Goal: Information Seeking & Learning: Learn about a topic

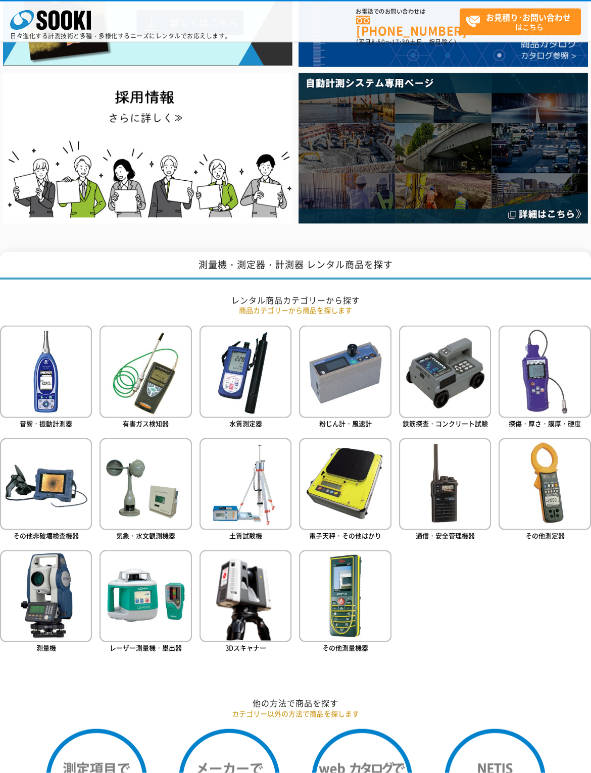
scroll to position [161, 0]
click at [48, 500] on img at bounding box center [46, 484] width 92 height 92
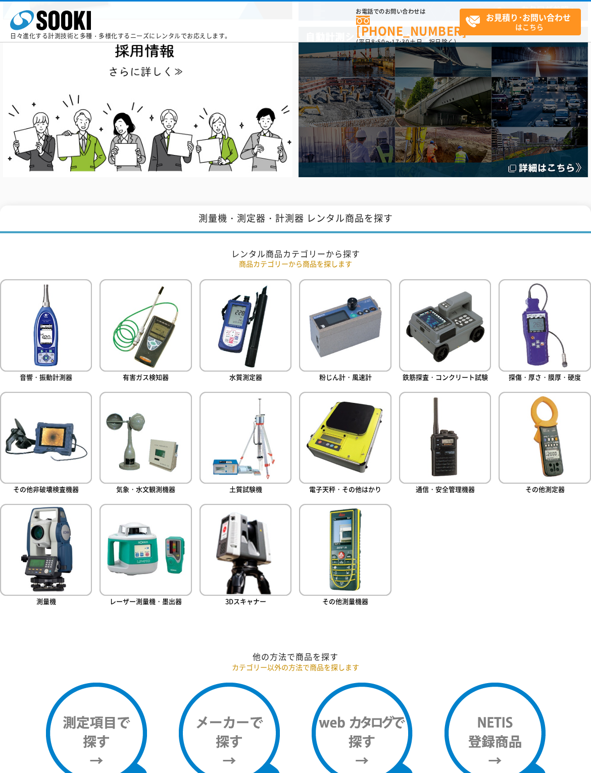
click at [524, 341] on img at bounding box center [544, 325] width 92 height 92
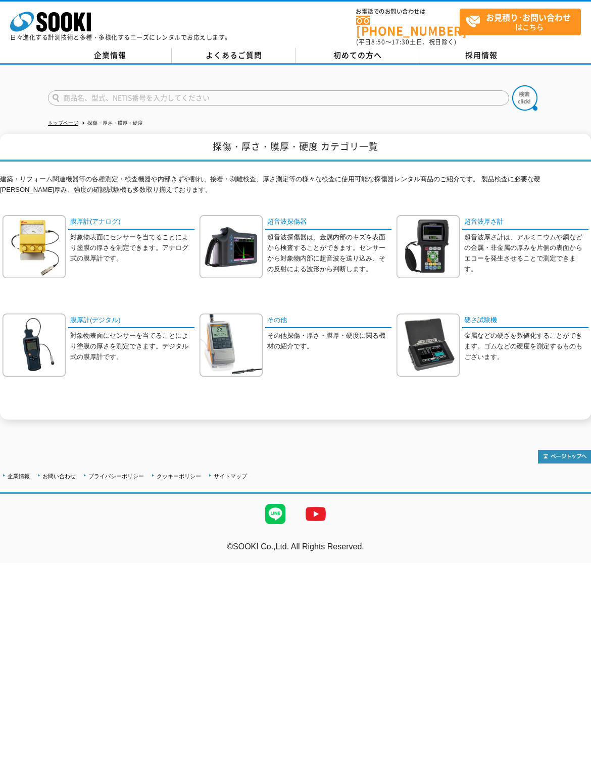
click at [479, 222] on link "超音波厚さ計" at bounding box center [525, 222] width 126 height 15
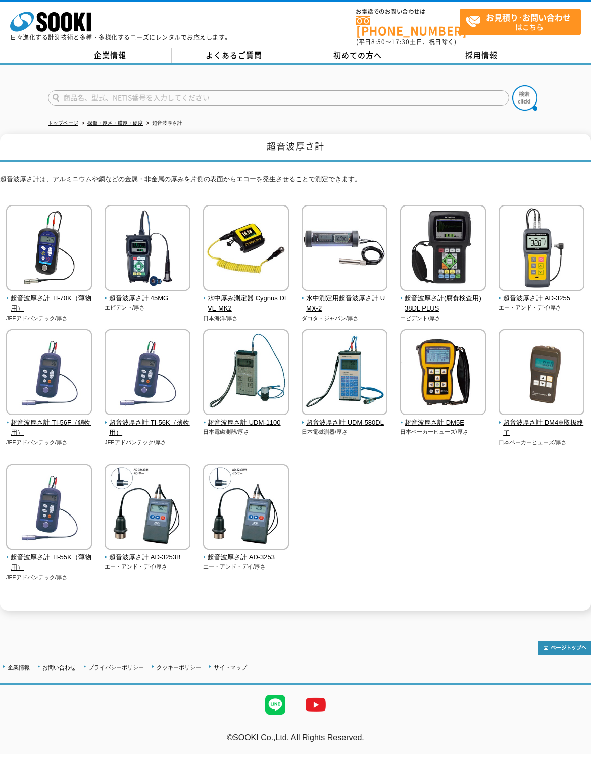
click at [508, 545] on div "超音波厚さ計 TI-70K（薄物用） JFEアドバンテック/厚さ エビデント/厚さ" at bounding box center [295, 404] width 591 height 398
click at [479, 553] on div "超音波厚さ計 TI-70K（薄物用） JFEアドバンテック/厚さ エビデント/厚さ" at bounding box center [295, 404] width 591 height 398
click at [513, 303] on span "超音波厚さ計 AD-3255" at bounding box center [541, 298] width 86 height 11
click at [437, 285] on img at bounding box center [443, 249] width 86 height 88
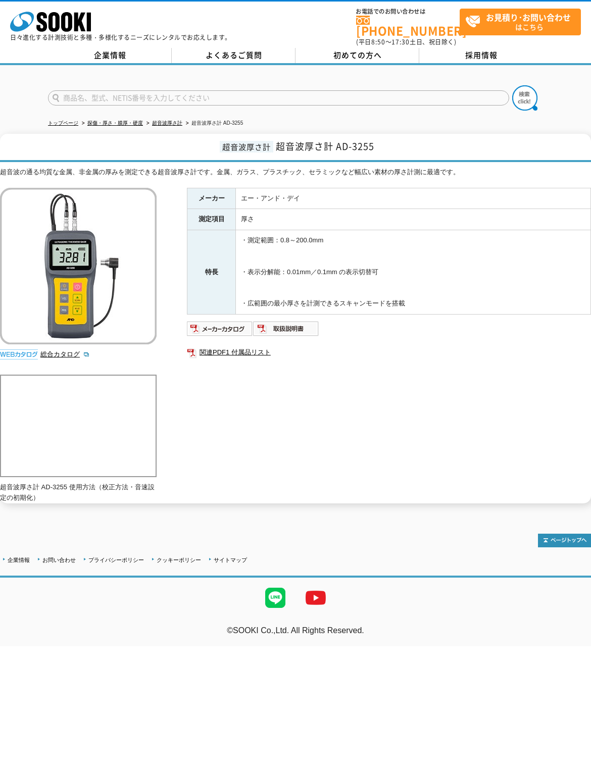
click at [237, 429] on div "超音波の通る均質な金属、非金属の厚みを測定できる超音波厚さ計です。金属、ガラス、プラスチック、セラミックなど幅広い素材の厚さ計測に最適です。 総合カタログ メ…" at bounding box center [295, 335] width 591 height 336
click at [199, 321] on img at bounding box center [220, 329] width 66 height 16
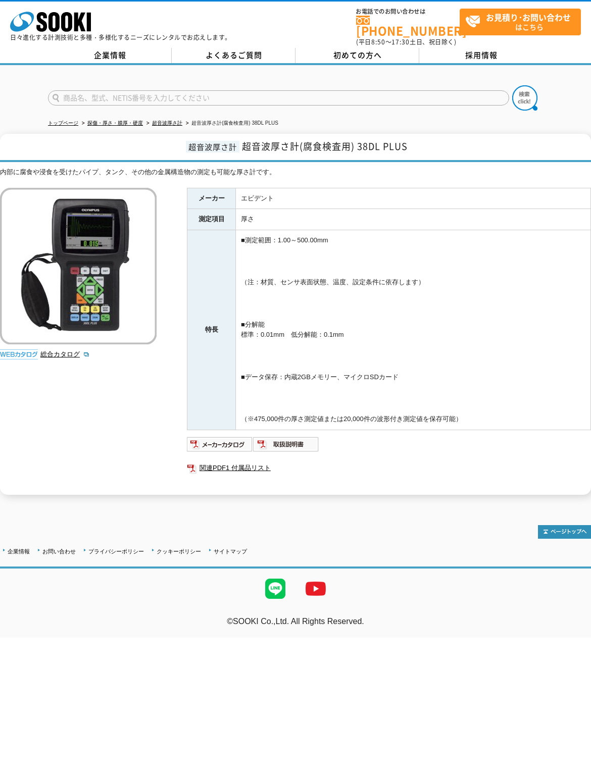
click at [98, 455] on div "内部に腐食や浸食を受けたパイプ、タンク、その他の金属構造物の測定も可能な厚さ計です。 総合カタログ メーカー エビデント 測定項目 厚さ 特長 ■測定範囲：1…" at bounding box center [295, 331] width 591 height 328
click at [478, 569] on ul at bounding box center [295, 589] width 591 height 40
